Goal: Task Accomplishment & Management: Manage account settings

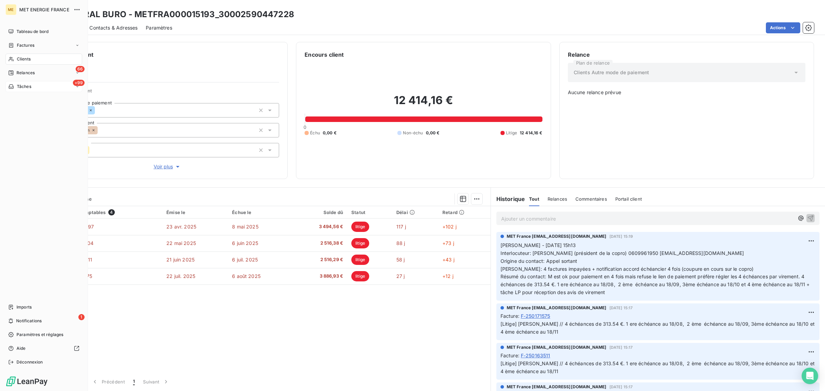
click at [24, 89] on span "Tâches" at bounding box center [24, 87] width 14 height 6
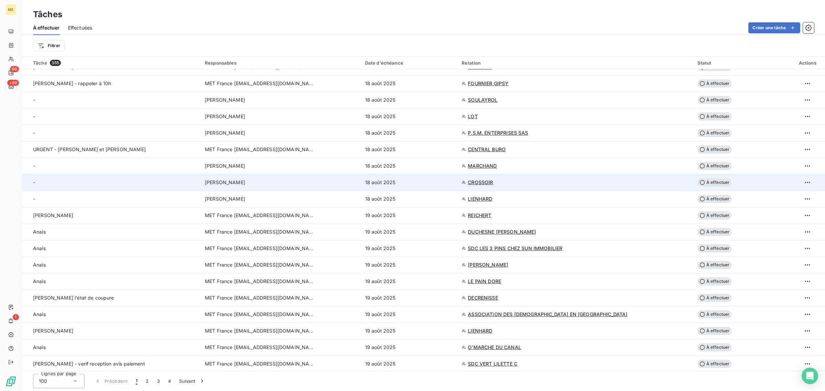
scroll to position [215, 0]
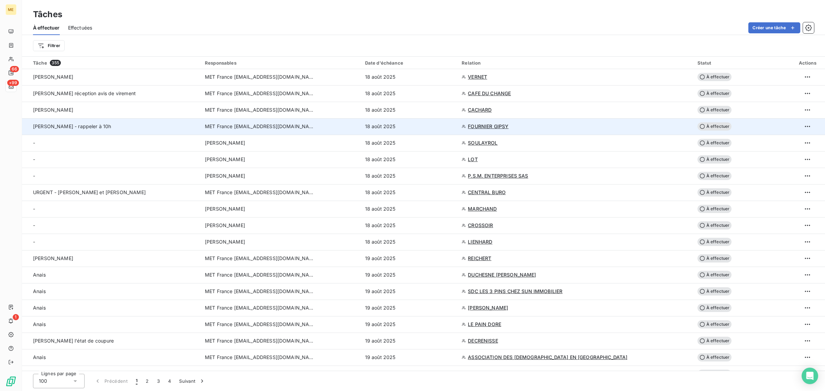
click at [112, 128] on div "[PERSON_NAME] - rappeler à 10h" at bounding box center [99, 126] width 132 height 7
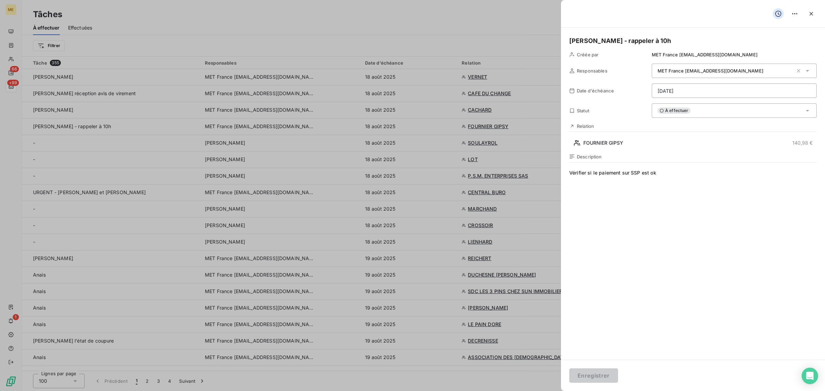
drag, startPoint x: 617, startPoint y: 174, endPoint x: 575, endPoint y: 174, distance: 42.0
click at [575, 174] on span "Vérifier si le paiement sur SSP est ok" at bounding box center [694, 236] width 248 height 132
click at [606, 192] on span "Vérifier si le paiement sur SSP est ok" at bounding box center [694, 236] width 248 height 132
click at [123, 125] on div at bounding box center [412, 195] width 825 height 391
click at [809, 15] on icon "button" at bounding box center [811, 13] width 7 height 7
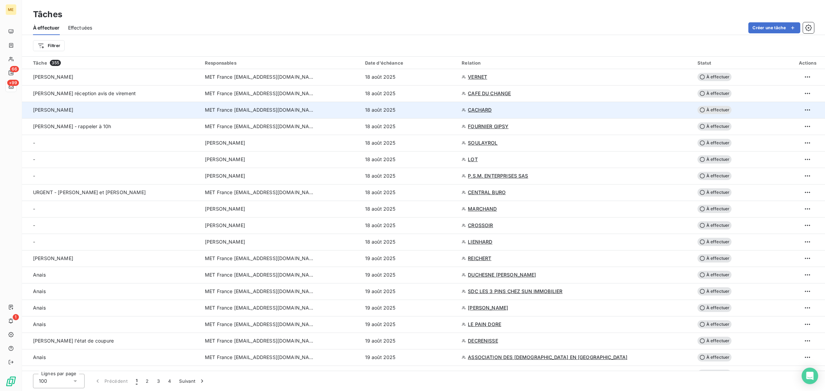
click at [112, 115] on td "[PERSON_NAME]" at bounding box center [111, 110] width 179 height 17
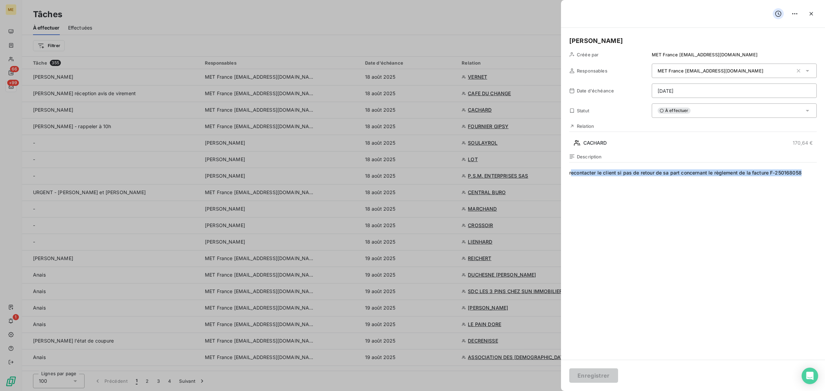
drag, startPoint x: 571, startPoint y: 173, endPoint x: 810, endPoint y: 176, distance: 239.1
click at [810, 176] on span "recontacter le client si pas de retour de sa part concernant le règlement de la…" at bounding box center [694, 236] width 248 height 132
click at [811, 176] on span "recontacter le client si pas de retour de sa part concernant le règlement de la…" at bounding box center [694, 236] width 248 height 132
drag, startPoint x: 765, startPoint y: 174, endPoint x: 576, endPoint y: 181, distance: 188.3
click at [568, 176] on div "[PERSON_NAME] par MET France [EMAIL_ADDRESS][DOMAIN_NAME] Responsables MET Fran…" at bounding box center [693, 194] width 264 height 332
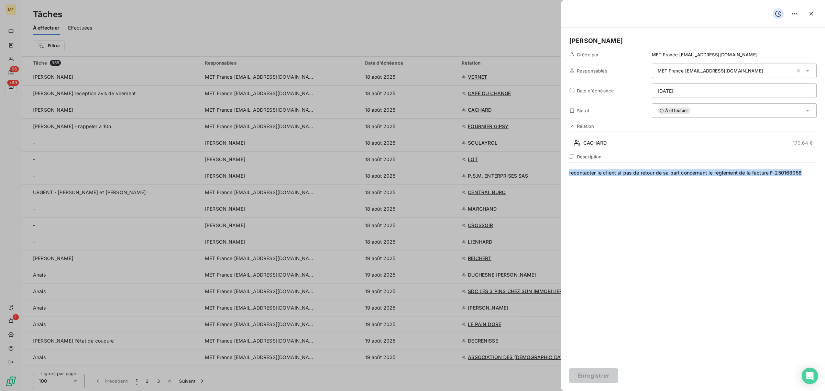
click at [600, 192] on span "recontacter le client si pas de retour de sa part concernant le règlement de la…" at bounding box center [694, 236] width 248 height 132
click at [763, 185] on span "recontacter le client si pas de retour de sa part concernant le règlement de la…" at bounding box center [694, 236] width 248 height 132
click at [816, 174] on span "recontacter le client si pas de retour de sa part concernant le règlement de la…" at bounding box center [694, 236] width 248 height 132
click at [126, 197] on div at bounding box center [412, 195] width 825 height 391
click at [787, 182] on span "recontacter le client si pas de retour de sa part concernant le règlement de la…" at bounding box center [694, 236] width 248 height 132
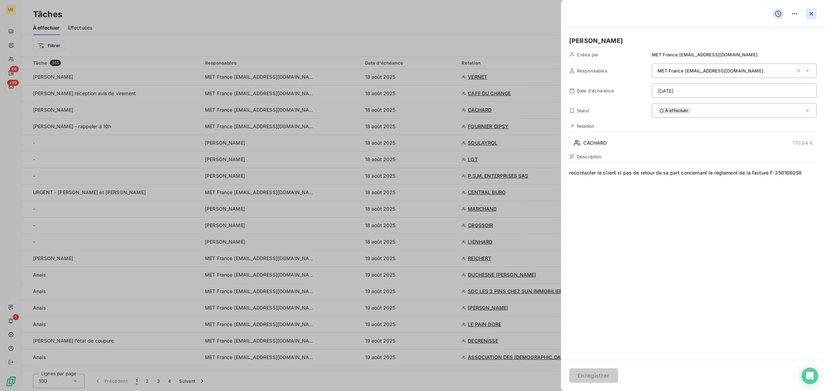
click at [809, 17] on icon "button" at bounding box center [811, 13] width 7 height 7
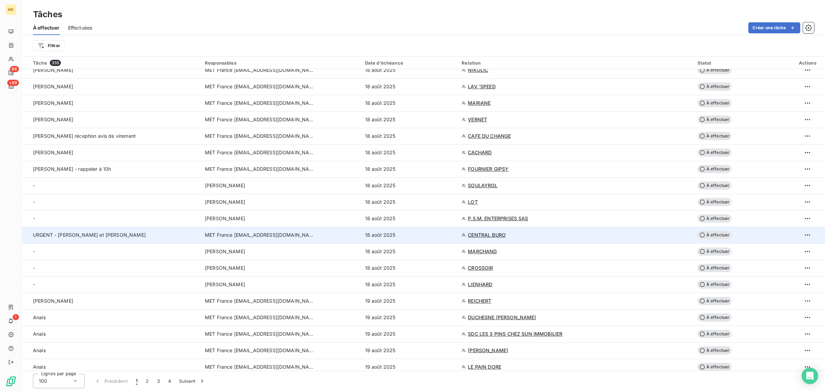
scroll to position [172, 0]
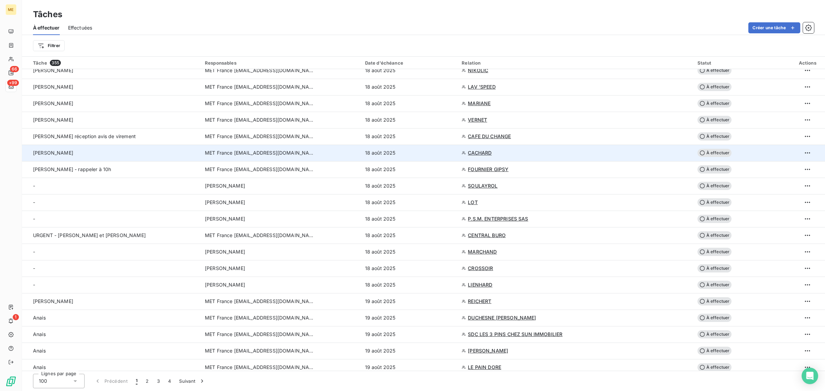
click at [99, 152] on div "[PERSON_NAME]" at bounding box center [99, 153] width 132 height 7
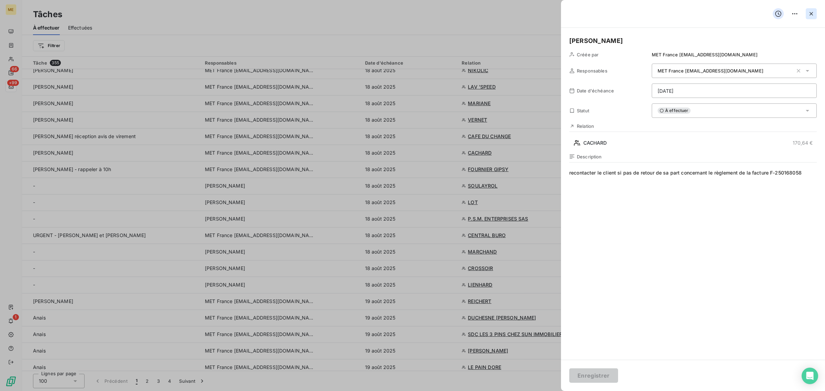
click at [807, 15] on button "button" at bounding box center [811, 13] width 11 height 11
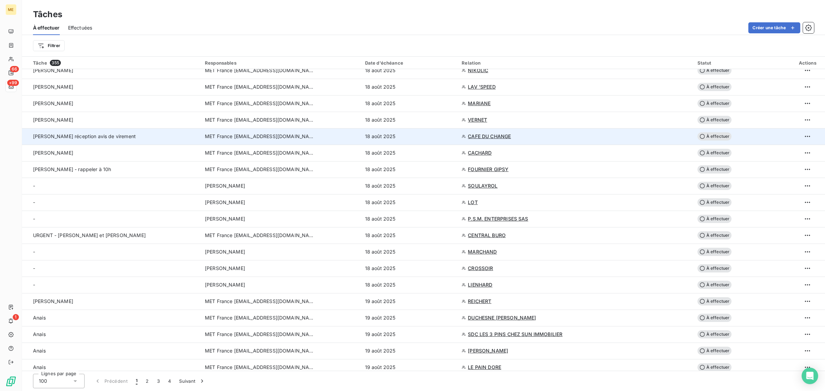
click at [136, 137] on div "[PERSON_NAME] réception avis de virement" at bounding box center [99, 136] width 132 height 7
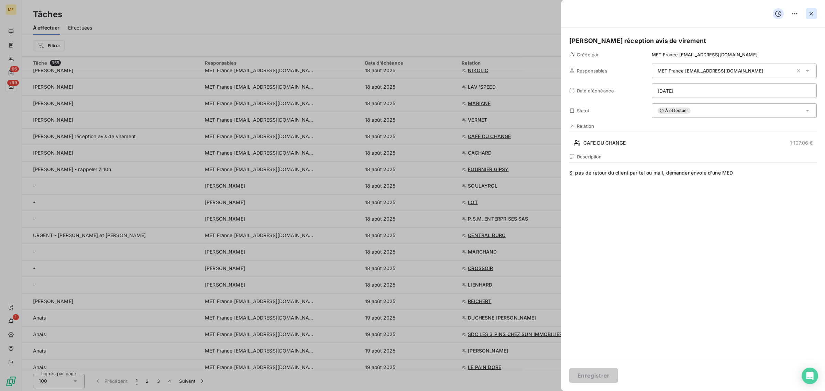
click at [808, 11] on icon "button" at bounding box center [811, 13] width 7 height 7
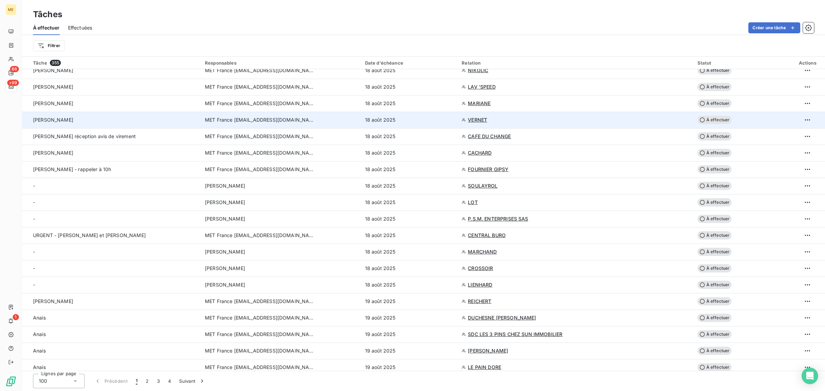
click at [54, 115] on td "[PERSON_NAME]" at bounding box center [111, 120] width 179 height 17
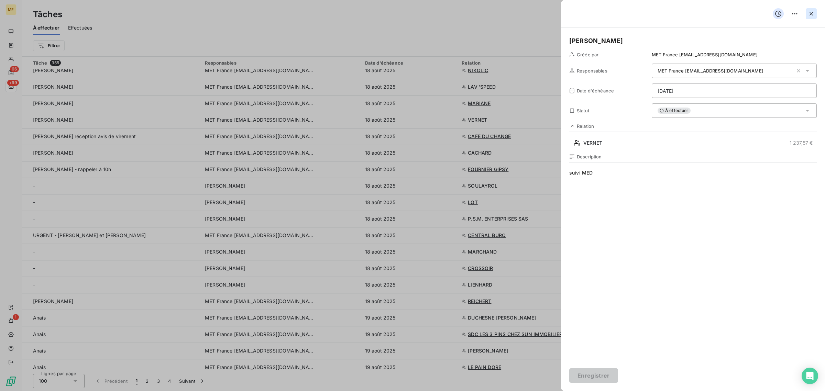
click at [815, 17] on button "button" at bounding box center [811, 13] width 11 height 11
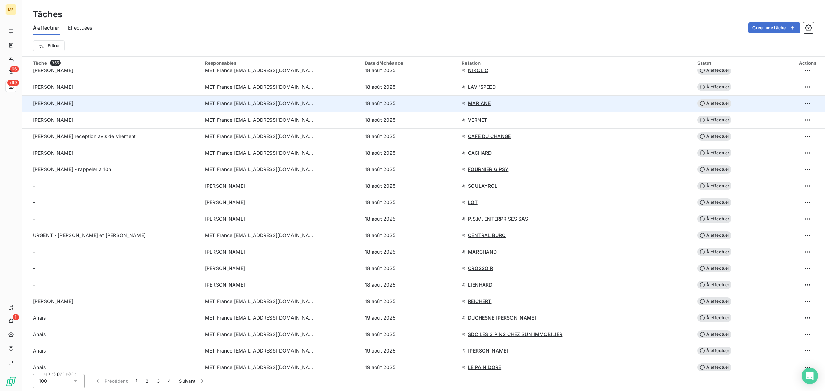
click at [82, 100] on div "[PERSON_NAME]" at bounding box center [99, 103] width 132 height 7
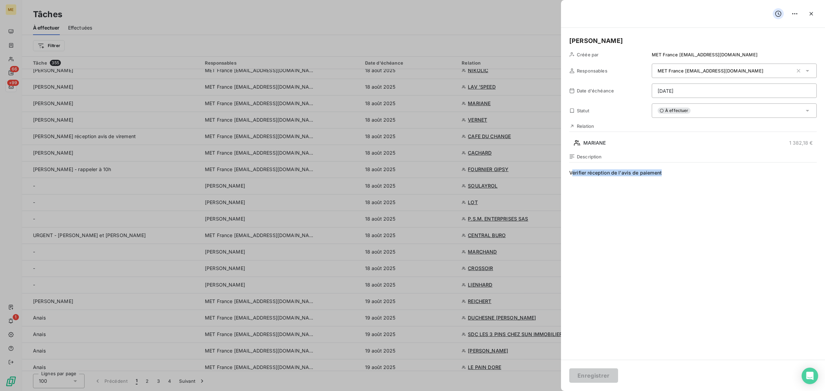
drag, startPoint x: 572, startPoint y: 175, endPoint x: 686, endPoint y: 175, distance: 114.2
click at [686, 175] on span "Vérifier réception de l'avis de paiement" at bounding box center [694, 236] width 248 height 132
drag, startPoint x: 650, startPoint y: 186, endPoint x: 652, endPoint y: 182, distance: 5.1
click at [650, 186] on span "Vérifier réception de l'avis de paiement" at bounding box center [694, 236] width 248 height 132
click at [664, 171] on span "Vérifier réception de l'avis de paiement" at bounding box center [694, 236] width 248 height 132
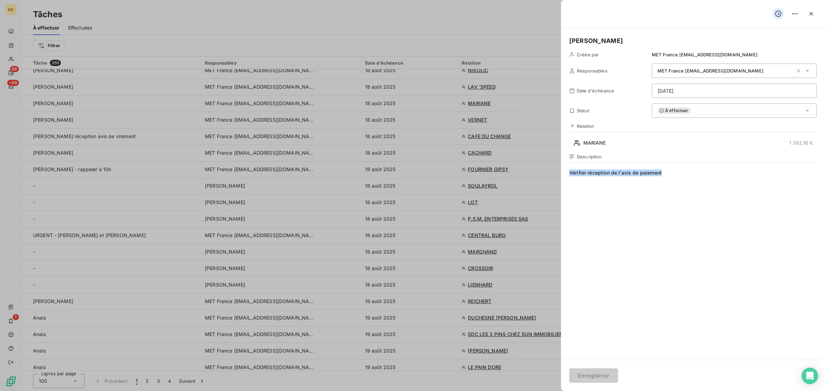
drag, startPoint x: 668, startPoint y: 174, endPoint x: 556, endPoint y: 173, distance: 112.1
click at [556, 391] on div "[PERSON_NAME] par MET France [EMAIL_ADDRESS][DOMAIN_NAME] Responsables MET Fran…" at bounding box center [412, 391] width 825 height 0
click at [617, 197] on span "Vérifier réception de l'avis de paiement" at bounding box center [694, 236] width 248 height 132
click at [811, 15] on icon "button" at bounding box center [811, 13] width 7 height 7
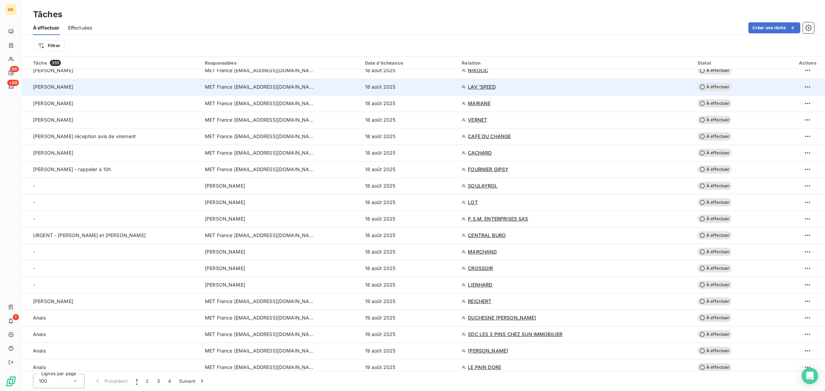
click at [100, 88] on div "[PERSON_NAME]" at bounding box center [99, 87] width 132 height 7
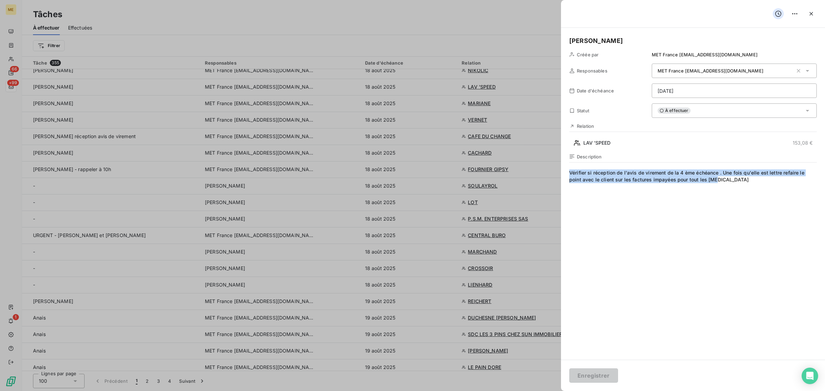
drag, startPoint x: 711, startPoint y: 180, endPoint x: 555, endPoint y: 171, distance: 156.1
click at [555, 391] on div "[PERSON_NAME] par MET France [EMAIL_ADDRESS][DOMAIN_NAME] Responsables MET Fran…" at bounding box center [412, 391] width 825 height 0
click at [627, 204] on span "Vérifier si réception de l'avis de virement de la 4 ème échéance . Une fois qu'…" at bounding box center [694, 236] width 248 height 132
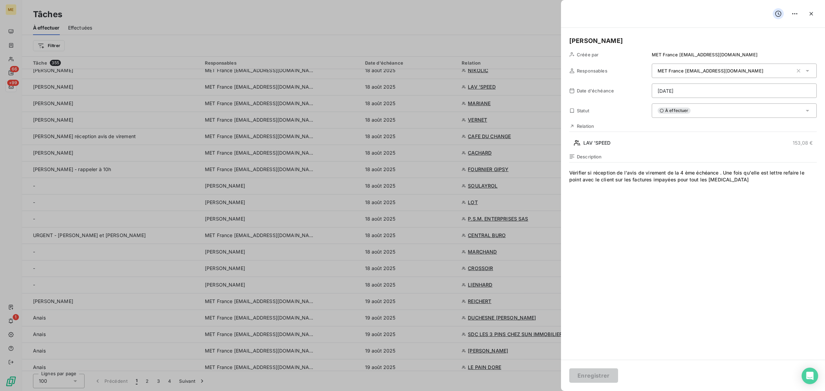
click at [597, 173] on span "Vérifier si réception de l'avis de virement de la 4 ème échéance . Une fois qu'…" at bounding box center [694, 236] width 248 height 132
click at [644, 173] on span "Vérifier si réception de l'avis de virement de la 4 ème échéance . Une fois qu'…" at bounding box center [694, 236] width 248 height 132
click at [697, 173] on span "Vérifier si réception de l'avis de virement de la 4 ème échéance . Une fois qu'…" at bounding box center [694, 236] width 248 height 132
click at [740, 173] on span "Vérifier si réception de l'avis de virement de la 4 ème échéance . Une fois qu'…" at bounding box center [694, 236] width 248 height 132
click at [692, 179] on span "Vérifier si réception de l'avis de virement de la 4 ème échéance . Une fois qu'…" at bounding box center [694, 236] width 248 height 132
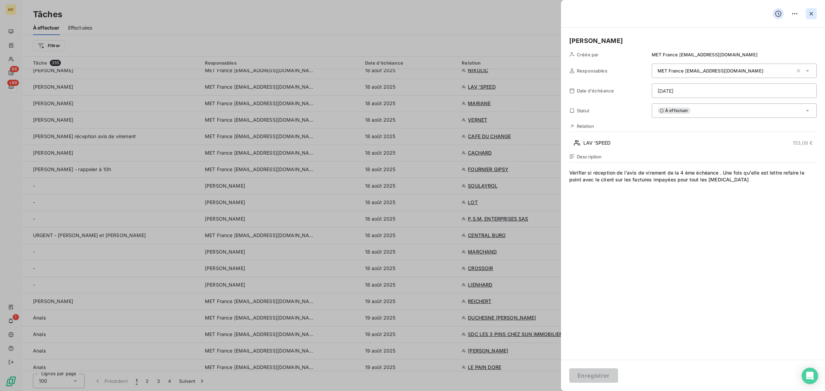
click at [806, 16] on div at bounding box center [693, 14] width 264 height 28
click at [807, 15] on button "button" at bounding box center [811, 13] width 11 height 11
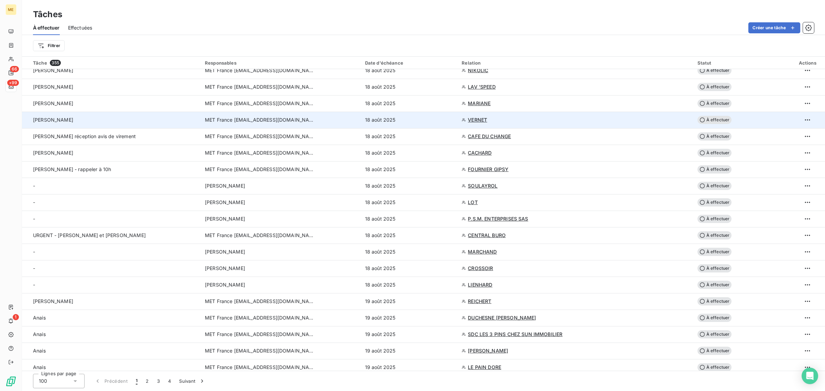
click at [479, 119] on span "VERNET" at bounding box center [477, 120] width 19 height 7
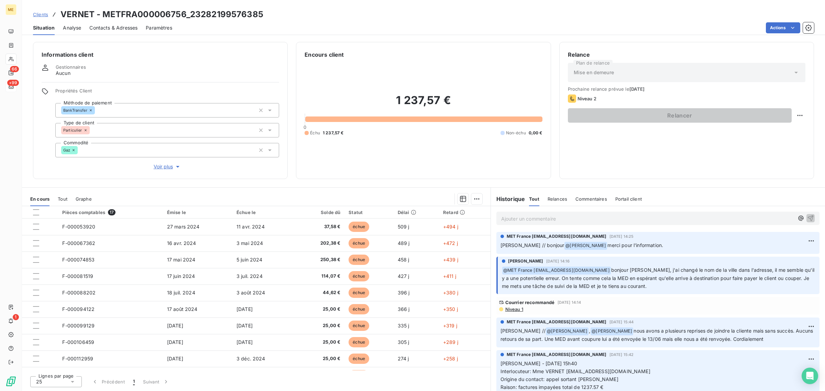
click at [114, 30] on span "Contacts & Adresses" at bounding box center [113, 27] width 48 height 7
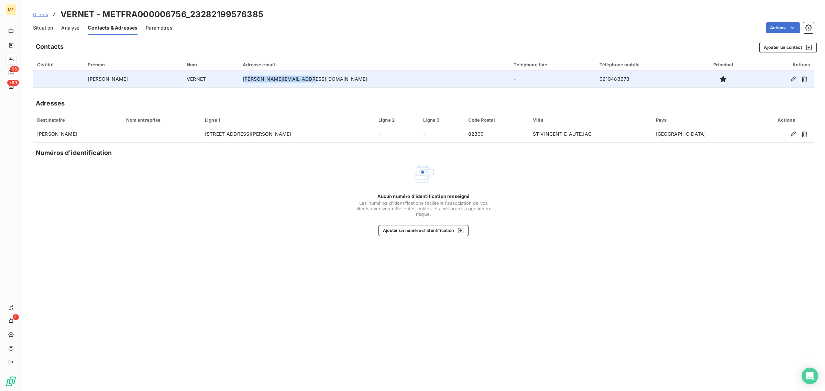
drag, startPoint x: 363, startPoint y: 76, endPoint x: 282, endPoint y: 78, distance: 80.9
click at [282, 78] on td "[PERSON_NAME][EMAIL_ADDRESS][DOMAIN_NAME]" at bounding box center [374, 79] width 271 height 17
copy td "[PERSON_NAME][EMAIL_ADDRESS][DOMAIN_NAME]"
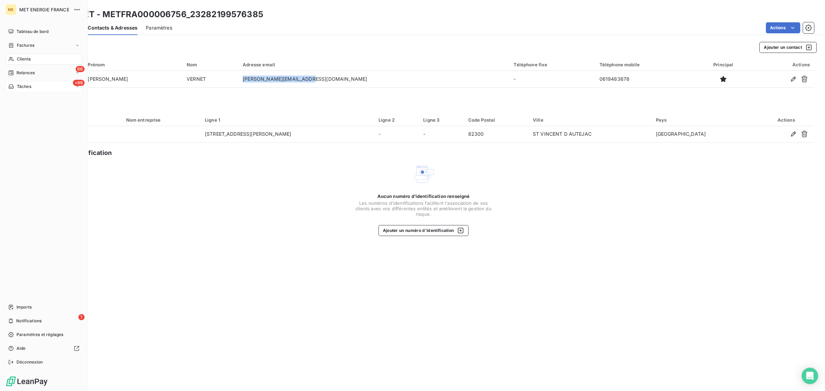
click at [20, 59] on span "Clients" at bounding box center [24, 59] width 14 height 6
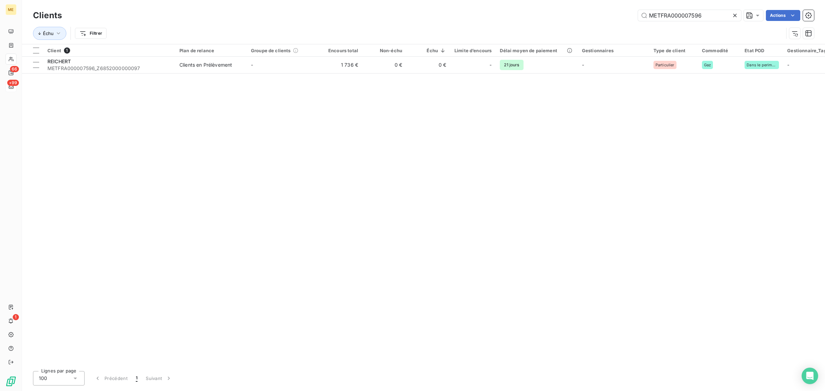
drag, startPoint x: 708, startPoint y: 21, endPoint x: 515, endPoint y: 22, distance: 193.3
click at [515, 22] on div "Clients METFRA000007596 Actions" at bounding box center [423, 15] width 781 height 14
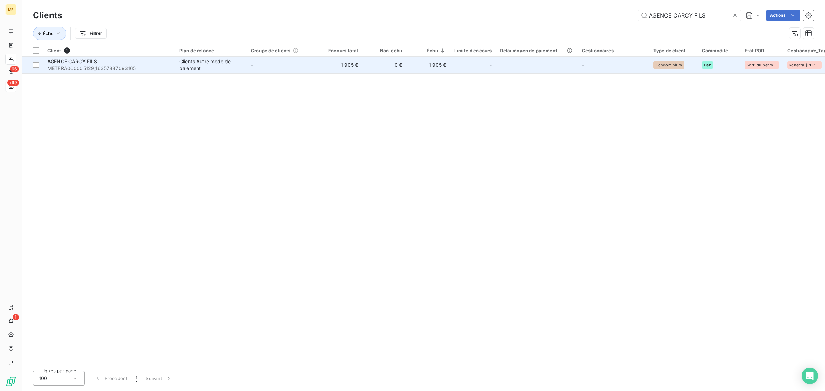
type input "AGENCE CARCY FILS"
click at [257, 68] on td "-" at bounding box center [283, 65] width 72 height 17
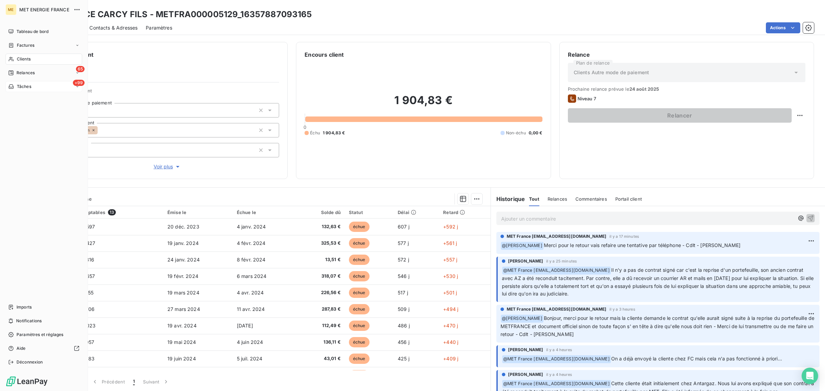
click at [16, 89] on div "Tâches" at bounding box center [19, 87] width 23 height 6
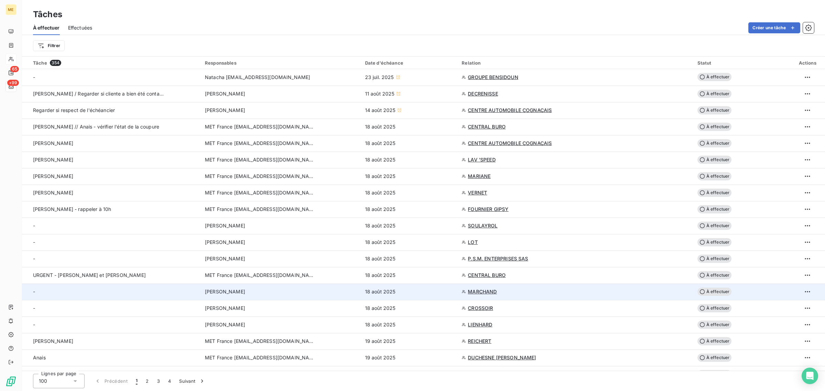
click at [324, 291] on div "[PERSON_NAME]" at bounding box center [281, 292] width 152 height 7
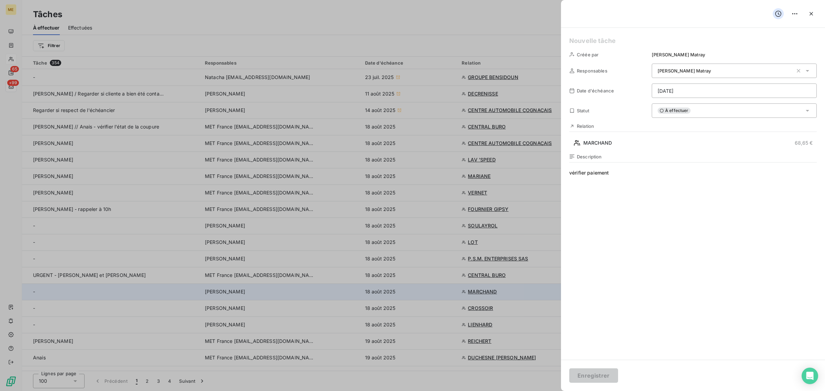
click at [324, 291] on div at bounding box center [412, 195] width 825 height 391
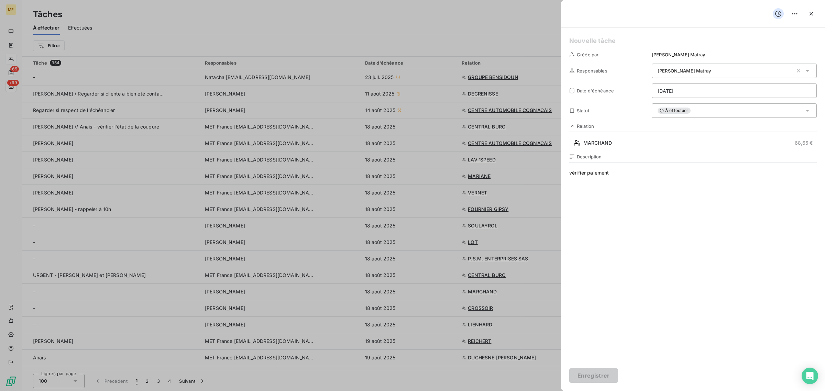
click at [312, 315] on div at bounding box center [412, 195] width 825 height 391
click at [806, 12] on div at bounding box center [688, 13] width 237 height 11
click at [810, 14] on icon "button" at bounding box center [811, 13] width 7 height 7
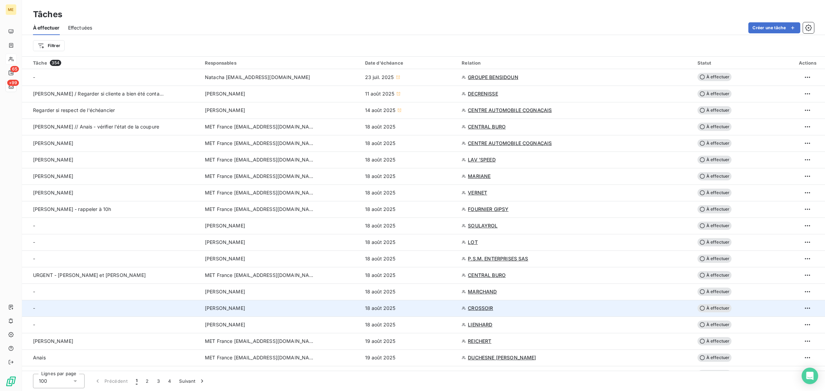
click at [298, 306] on div "[PERSON_NAME]" at bounding box center [281, 308] width 152 height 7
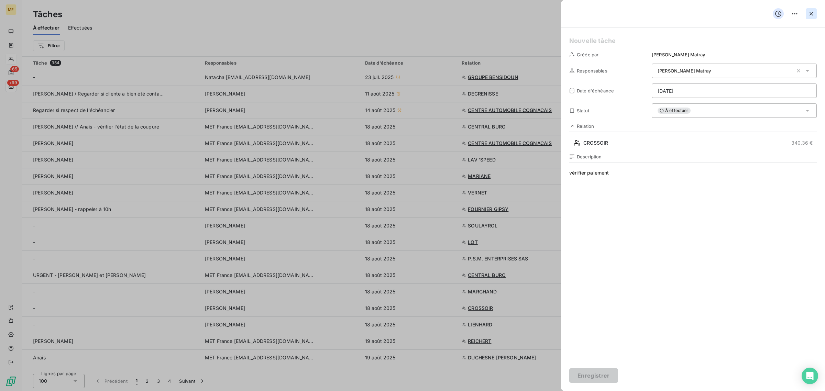
click at [811, 14] on icon "button" at bounding box center [811, 13] width 7 height 7
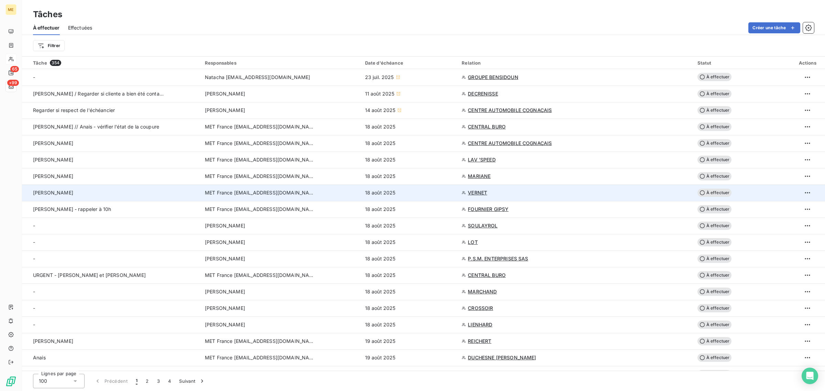
click at [341, 195] on div "MET France [EMAIL_ADDRESS][DOMAIN_NAME]" at bounding box center [281, 193] width 152 height 7
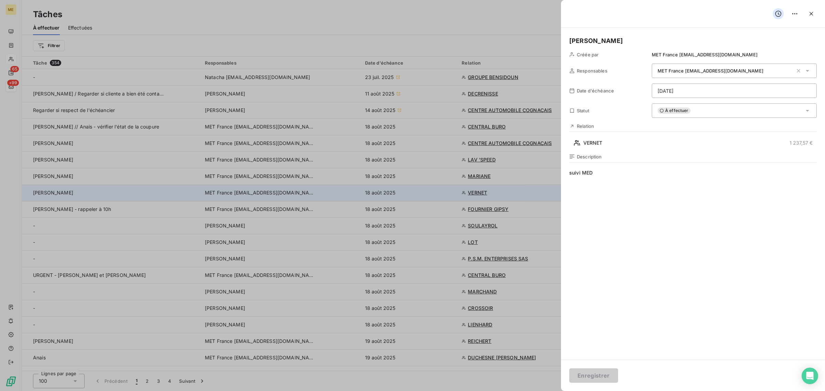
click at [341, 195] on div at bounding box center [412, 195] width 825 height 391
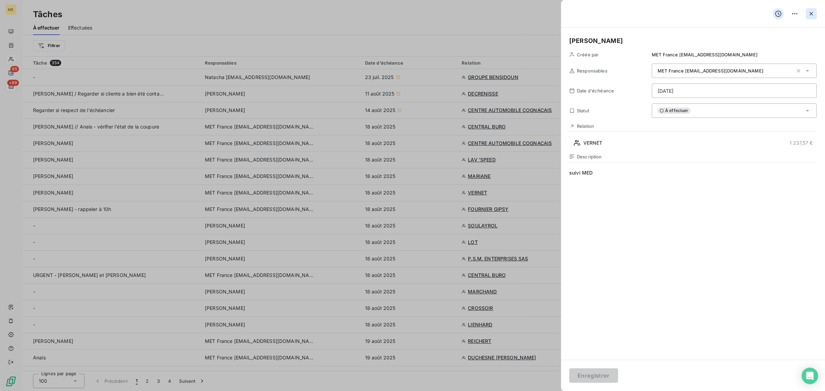
click at [812, 12] on icon "button" at bounding box center [811, 13] width 7 height 7
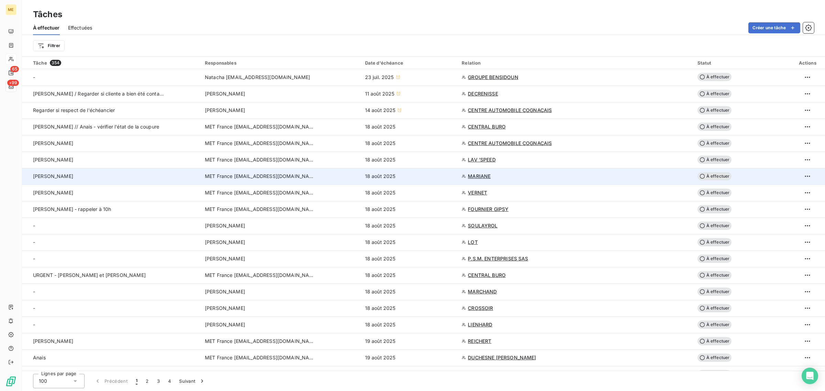
click at [298, 171] on td "MET France [EMAIL_ADDRESS][DOMAIN_NAME]" at bounding box center [281, 176] width 160 height 17
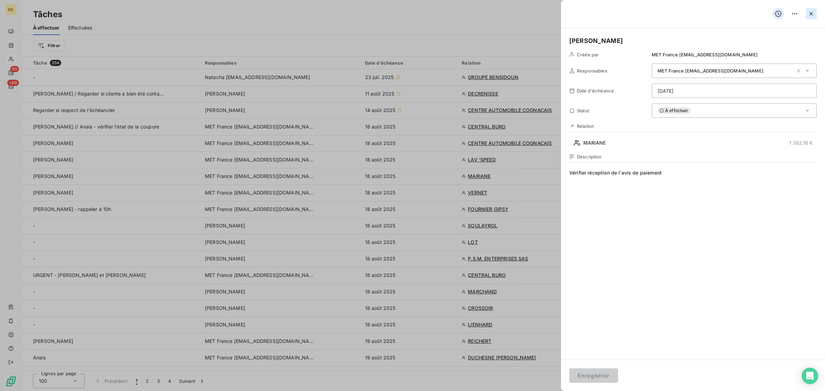
click at [814, 16] on icon "button" at bounding box center [811, 13] width 7 height 7
